Goal: Information Seeking & Learning: Learn about a topic

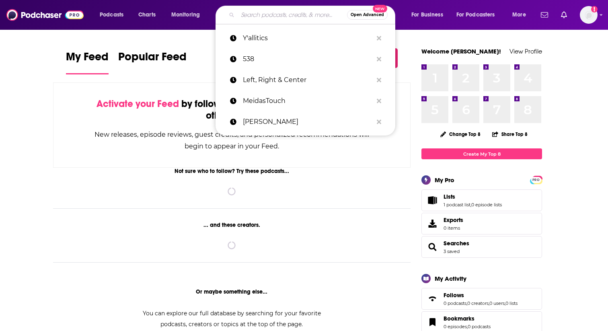
click at [263, 14] on input "Search podcasts, credits, & more..." at bounding box center [292, 14] width 109 height 13
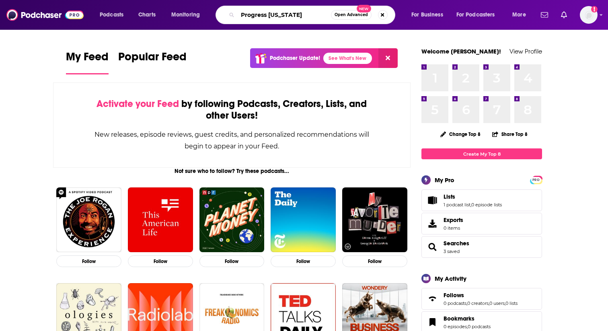
type input "Progress [US_STATE]"
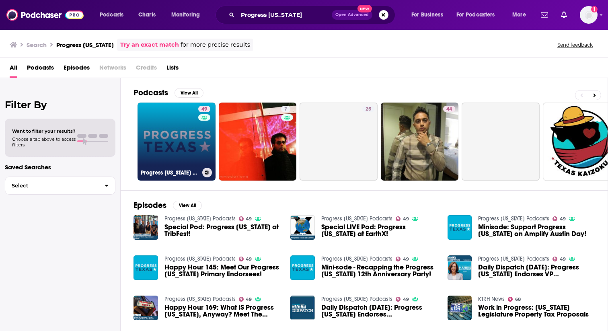
click at [175, 138] on link "49 Progress [US_STATE] Podcasts" at bounding box center [177, 142] width 78 height 78
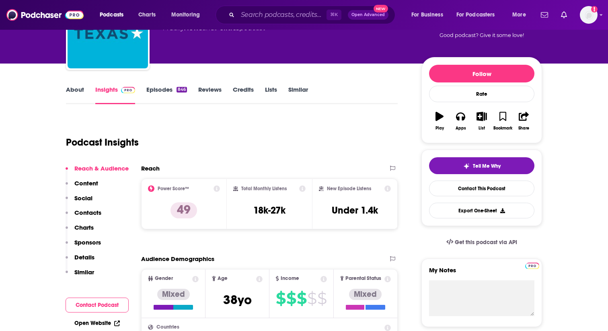
scroll to position [75, 0]
